Goal: Information Seeking & Learning: Learn about a topic

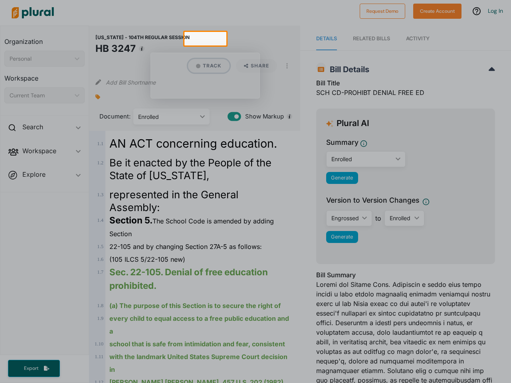
click at [205, 59] on button "Track" at bounding box center [209, 66] width 42 height 14
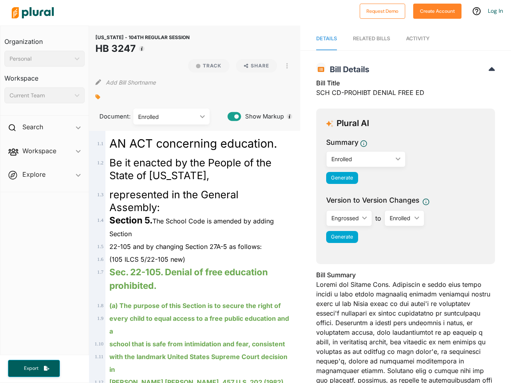
click at [256, 16] on div at bounding box center [182, 13] width 348 height 28
click at [92, 39] on div "[US_STATE] - 104TH REGULAR SESSION HB 3247 Track Create a free account to get n…" at bounding box center [194, 78] width 211 height 105
click at [369, 39] on div "RELATED BILLS" at bounding box center [371, 39] width 37 height 8
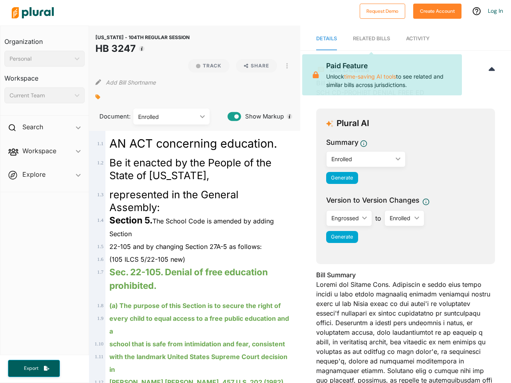
click at [256, 214] on div "Section 5. The School Code is amended by adding Section" at bounding box center [197, 227] width 185 height 26
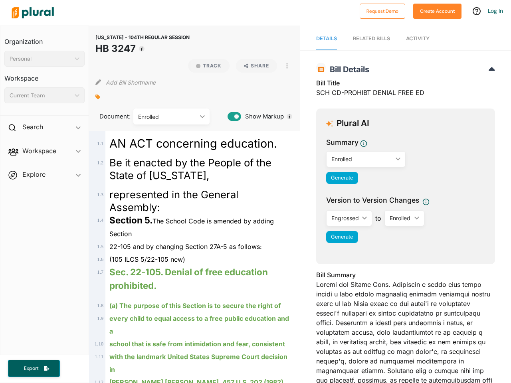
click at [205, 75] on div "[US_STATE] - 104TH REGULAR SESSION HB 3247 Track Share View PDF View Source Pri…" at bounding box center [194, 78] width 211 height 105
click at [247, 73] on div "Add Bill Shortname" at bounding box center [194, 81] width 198 height 16
